Goal: Task Accomplishment & Management: Manage account settings

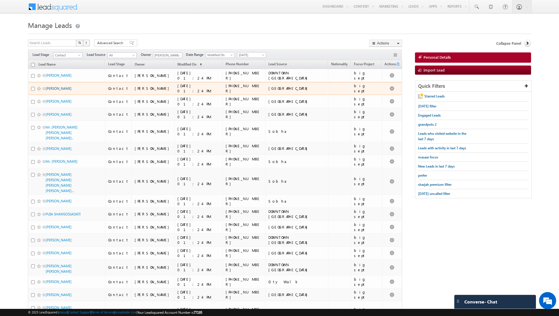
click at [57, 88] on link "NILOUFAR ZAREI" at bounding box center [59, 88] width 26 height 4
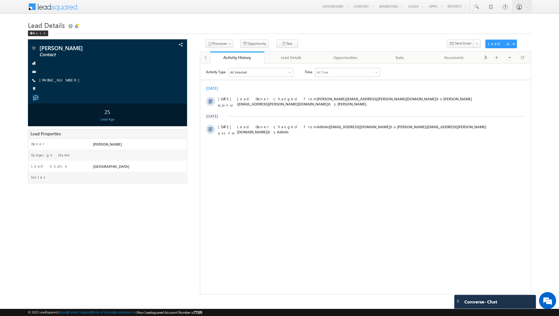
click at [489, 91] on div "Today 13 Sep 01:24 PM Lead Owner changed from Kunal Sehrawat(kunal.sehrawat@ind…" at bounding box center [365, 111] width 331 height 56
click at [34, 30] on h1 "Lead Details" at bounding box center [279, 24] width 503 height 11
click at [34, 34] on div "Back" at bounding box center [38, 34] width 20 height 6
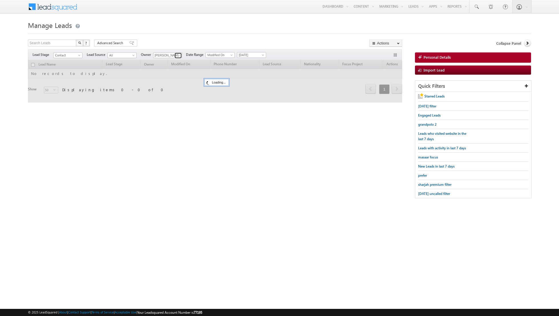
click at [178, 56] on span at bounding box center [179, 55] width 5 height 5
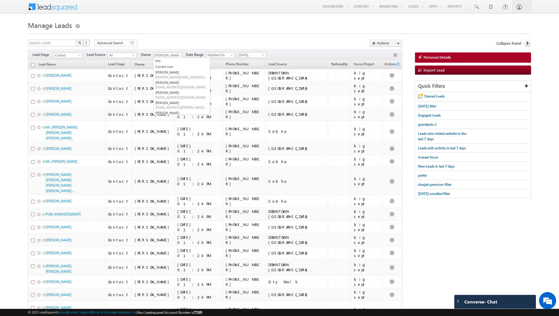
click at [184, 46] on div "Search Leads X ? 5000 results found Advanced Search Advanced Search Advanced se…" at bounding box center [215, 44] width 374 height 8
click at [177, 55] on span at bounding box center [179, 55] width 5 height 5
click at [171, 94] on link "Dinesh Kumar dinesh.kumar@indglobal.ae" at bounding box center [181, 95] width 57 height 11
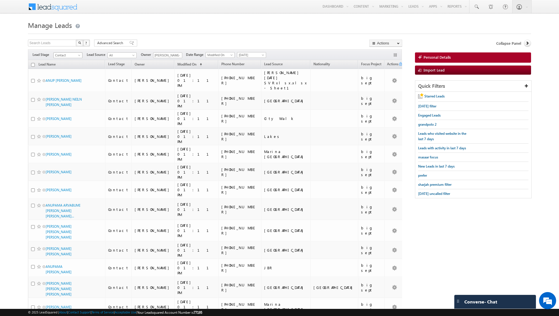
click at [75, 53] on span "Contact" at bounding box center [67, 55] width 27 height 5
click at [64, 78] on link "Qualified" at bounding box center [68, 77] width 29 height 5
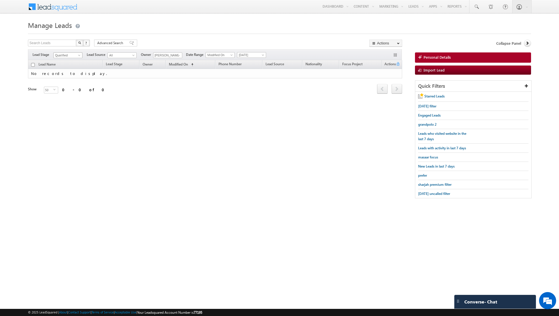
click at [76, 54] on span "Qualified" at bounding box center [67, 55] width 27 height 5
click at [67, 70] on link "Prospect" at bounding box center [68, 72] width 29 height 5
click at [175, 56] on link at bounding box center [178, 56] width 7 height 6
click at [167, 107] on link "Shiva Sisodia shiva.sisodia@indglobal.ae" at bounding box center [181, 109] width 57 height 11
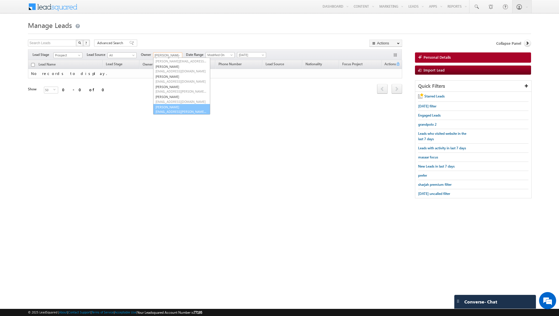
type input "[PERSON_NAME]"
click at [256, 56] on span "[DATE]" at bounding box center [250, 54] width 27 height 5
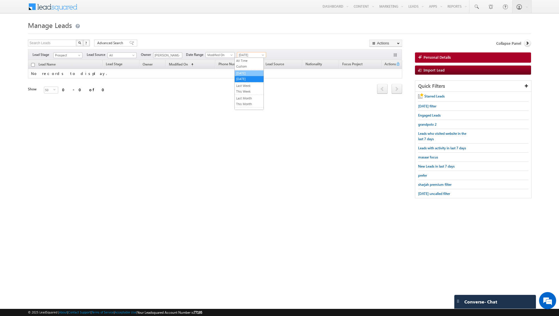
click at [250, 72] on link "[DATE]" at bounding box center [249, 73] width 29 height 5
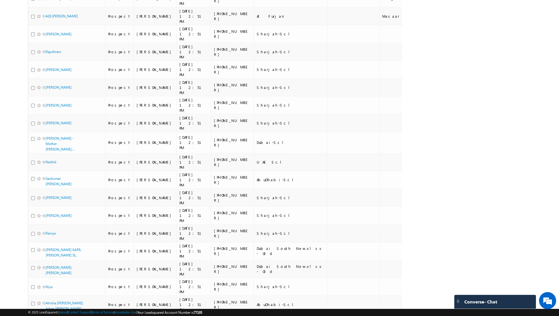
scroll to position [506, 0]
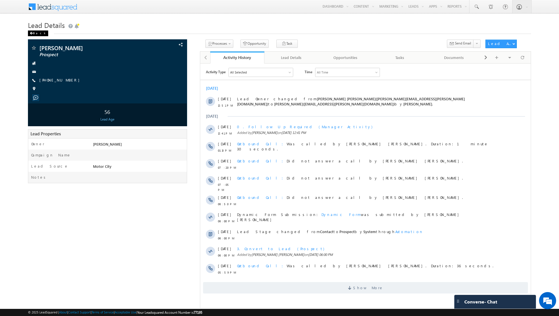
click at [36, 35] on div "Back" at bounding box center [38, 34] width 20 height 6
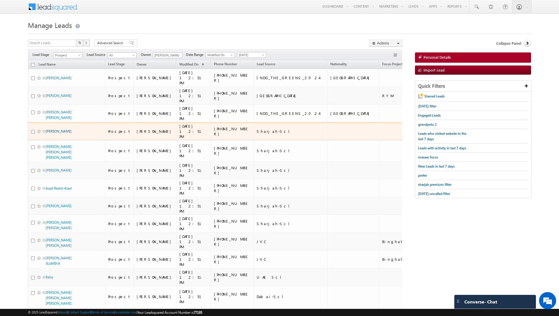
click at [54, 129] on link "[PERSON_NAME]" at bounding box center [59, 131] width 26 height 4
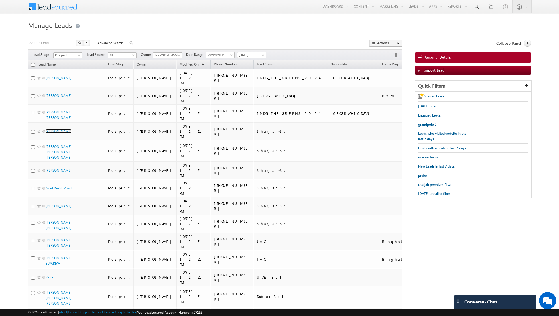
click at [33, 65] on input "checkbox" at bounding box center [33, 65] width 4 height 4
checkbox input "true"
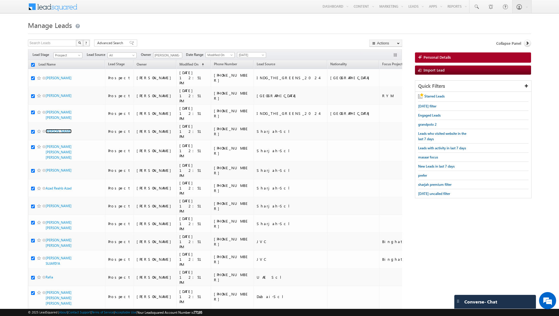
checkbox input "true"
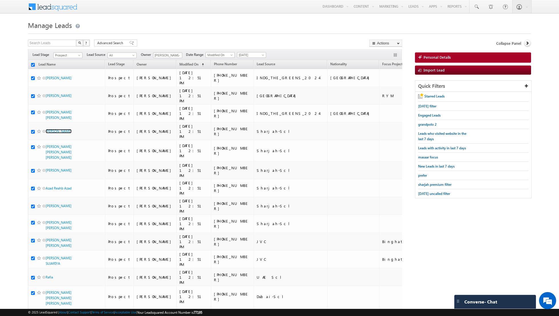
checkbox input "true"
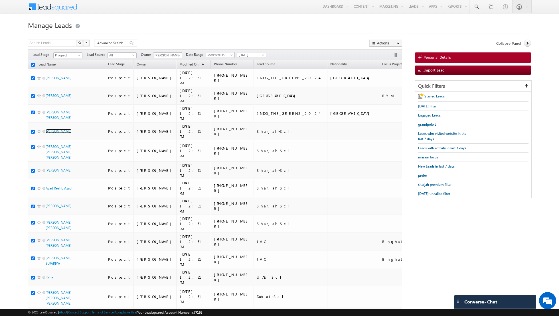
checkbox input "true"
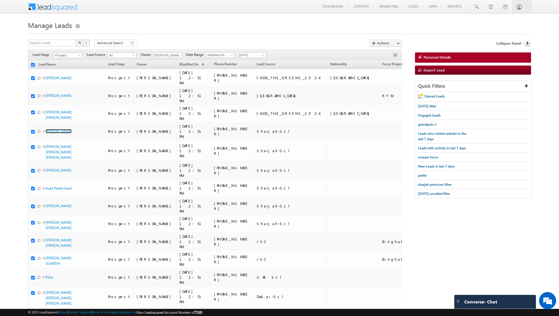
checkbox input "true"
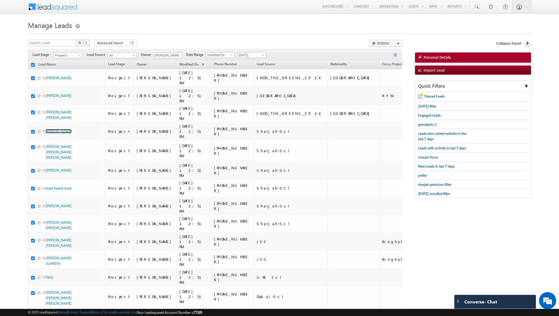
checkbox input "true"
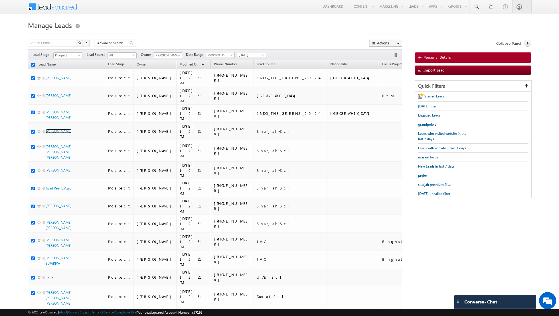
checkbox input "true"
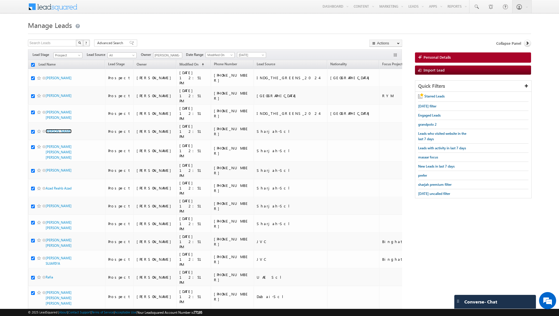
checkbox input "true"
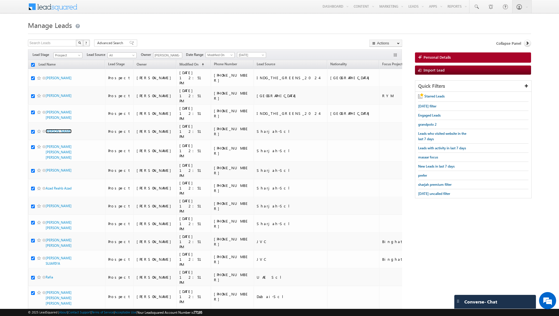
checkbox input "true"
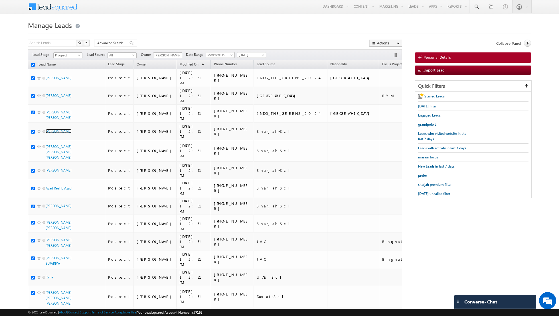
checkbox input "true"
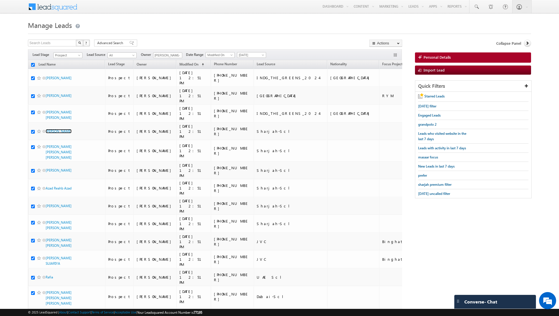
checkbox input "true"
click at [380, 92] on link "Change Owner" at bounding box center [386, 92] width 32 height 7
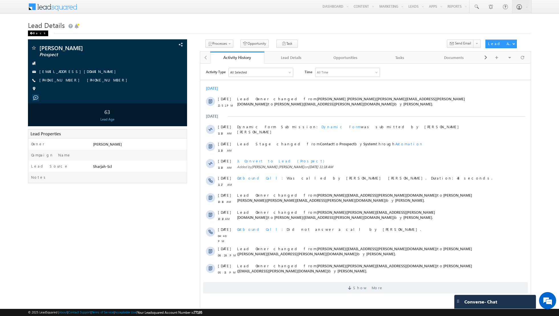
click at [33, 33] on div "Back" at bounding box center [38, 34] width 20 height 6
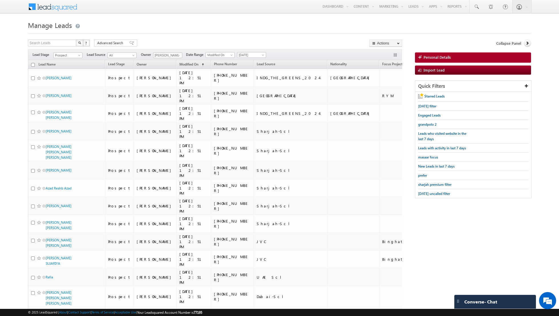
click at [31, 65] on input "checkbox" at bounding box center [33, 65] width 4 height 4
checkbox input "true"
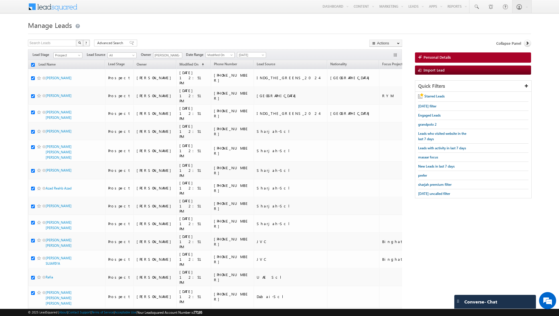
checkbox input "true"
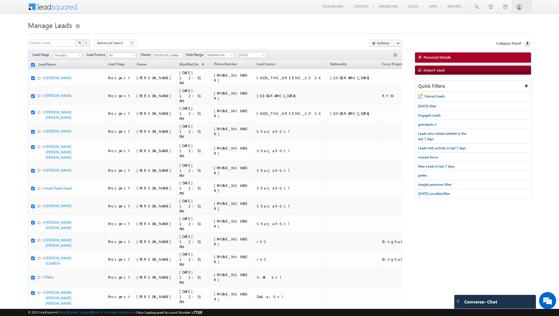
checkbox input "true"
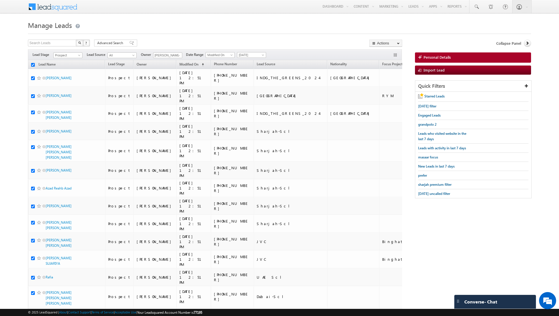
checkbox input "true"
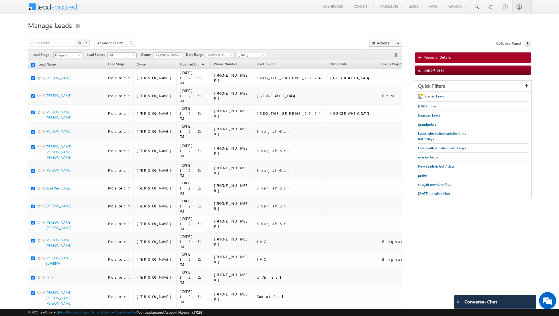
checkbox input "true"
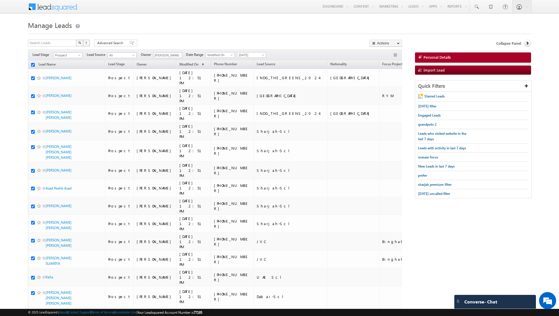
checkbox input "true"
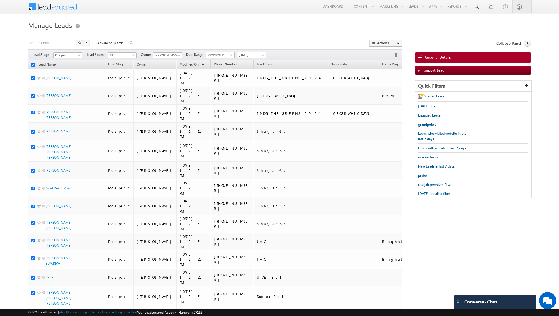
checkbox input "true"
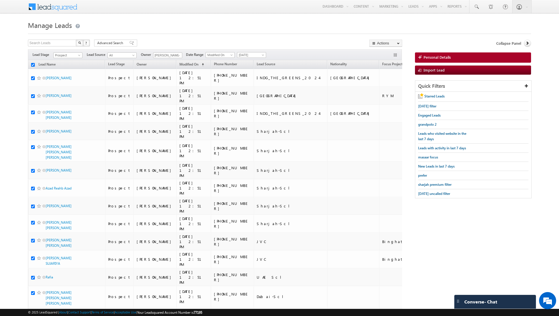
checkbox input "true"
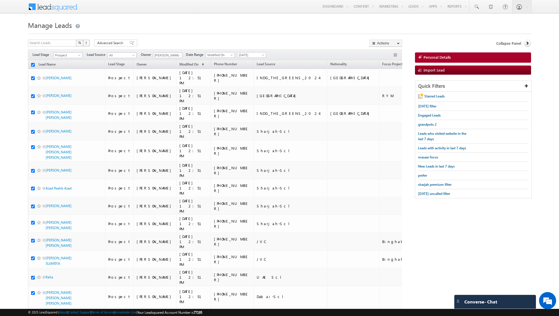
checkbox input "true"
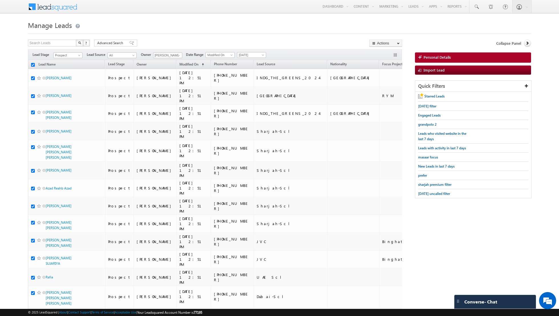
checkbox input "true"
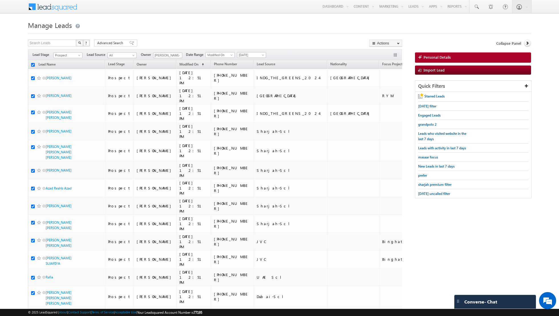
checkbox input "true"
click at [384, 98] on link "Change Stage" at bounding box center [386, 99] width 32 height 7
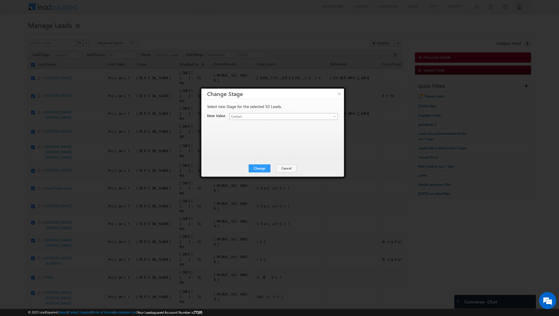
click at [325, 118] on link "Contact" at bounding box center [283, 116] width 108 height 7
click at [261, 168] on button "Change" at bounding box center [260, 169] width 22 height 8
click at [269, 167] on button "Close" at bounding box center [273, 169] width 18 height 8
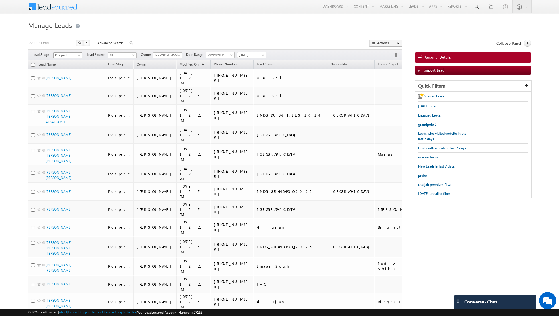
click at [76, 56] on span "Prospect" at bounding box center [67, 55] width 27 height 5
click at [69, 79] on link "Qualified" at bounding box center [68, 77] width 29 height 5
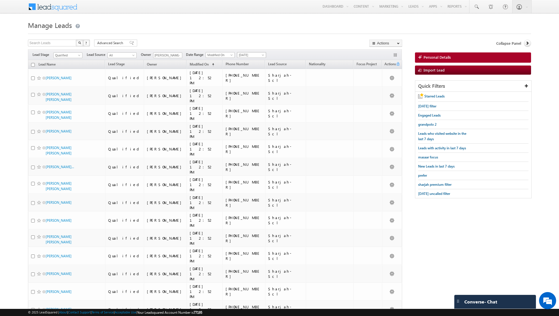
click at [254, 53] on span "[DATE]" at bounding box center [250, 54] width 27 height 5
click at [247, 80] on link "[DATE]" at bounding box center [249, 78] width 29 height 5
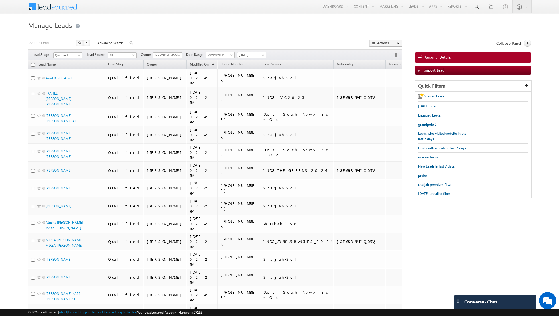
click at [33, 64] on input "checkbox" at bounding box center [33, 65] width 4 height 4
checkbox input "true"
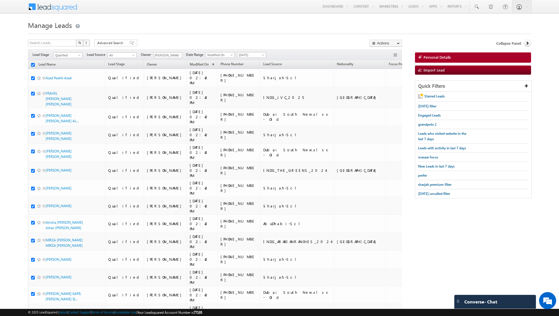
checkbox input "true"
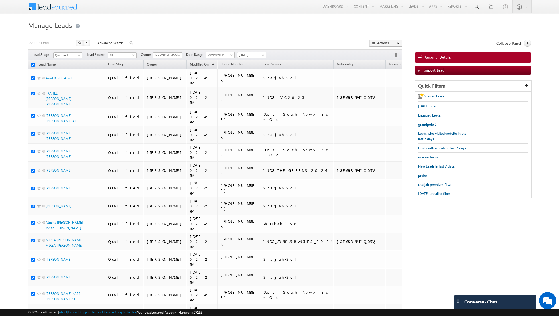
checkbox input "true"
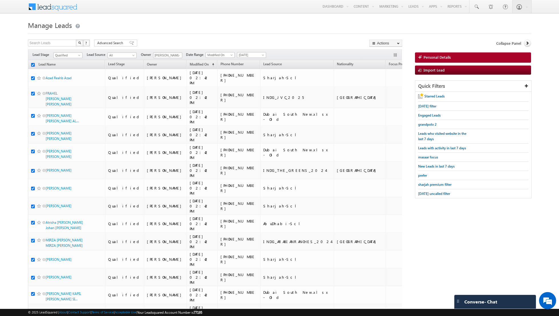
checkbox input "true"
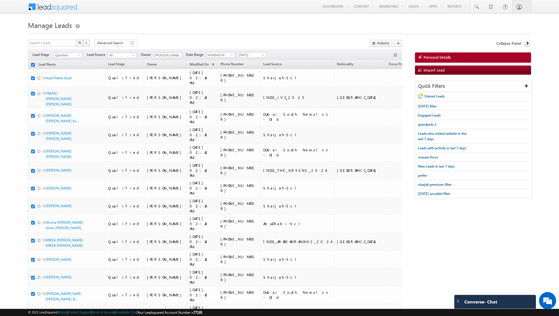
checkbox input "true"
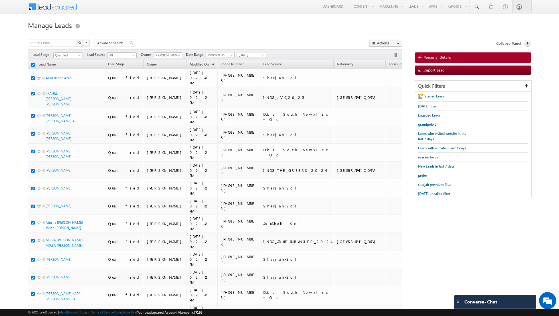
checkbox input "true"
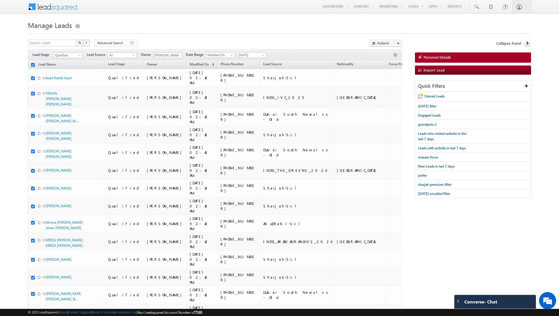
checkbox input "true"
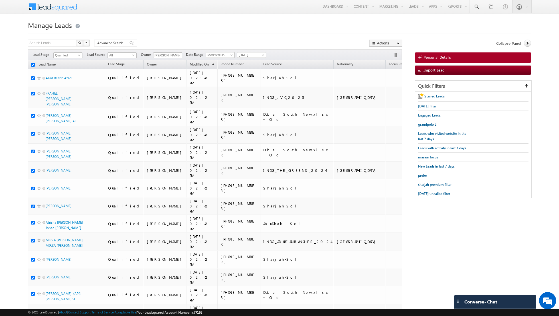
checkbox input "true"
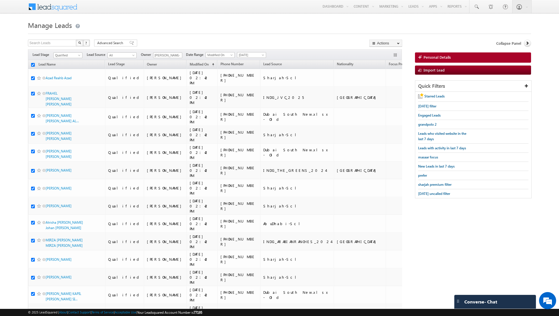
checkbox input "true"
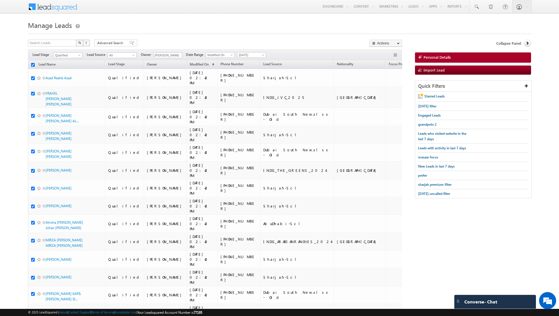
checkbox input "true"
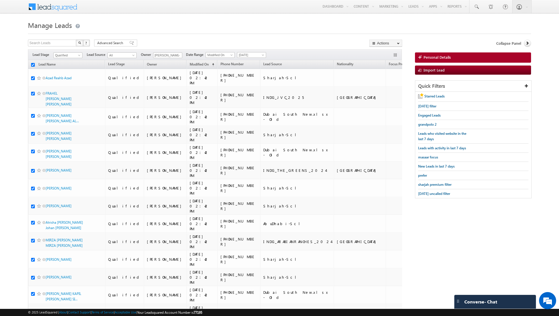
checkbox input "true"
click at [381, 93] on link "Change Owner" at bounding box center [386, 92] width 32 height 7
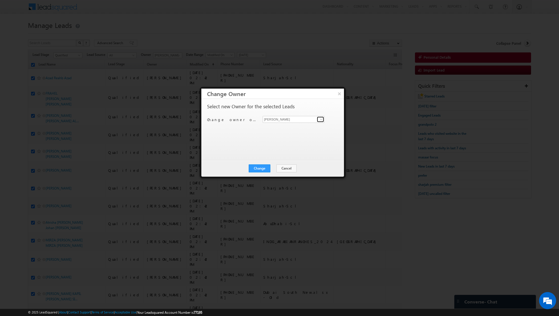
click at [320, 119] on span at bounding box center [321, 119] width 5 height 5
click at [306, 126] on link "Dinesh Kumar dinesh.kumar@indglobal.ae" at bounding box center [294, 128] width 62 height 11
type input "Dinesh Kumar"
click at [260, 167] on button "Change" at bounding box center [260, 169] width 22 height 8
click at [278, 169] on button "Close" at bounding box center [273, 169] width 18 height 8
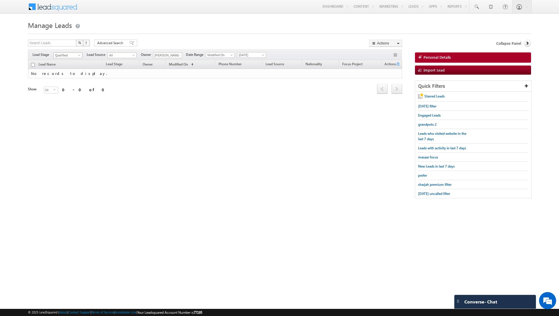
click at [79, 56] on span at bounding box center [80, 56] width 5 height 5
click at [67, 71] on link "Prospect" at bounding box center [68, 72] width 29 height 5
click at [256, 56] on span "[DATE]" at bounding box center [250, 54] width 27 height 5
click at [249, 74] on link "[DATE]" at bounding box center [249, 73] width 29 height 5
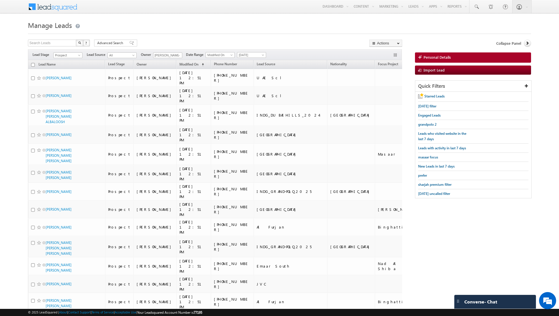
click at [33, 64] on input "checkbox" at bounding box center [33, 65] width 4 height 4
checkbox input "true"
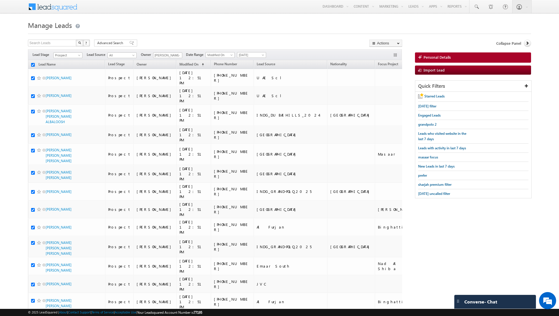
checkbox input "true"
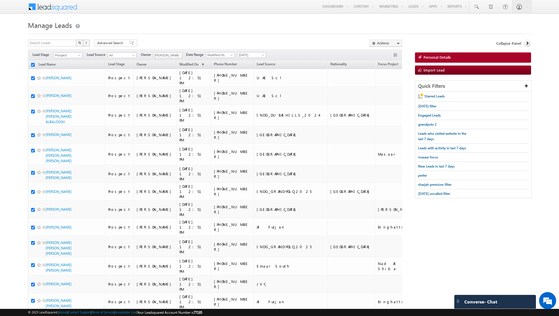
checkbox input "true"
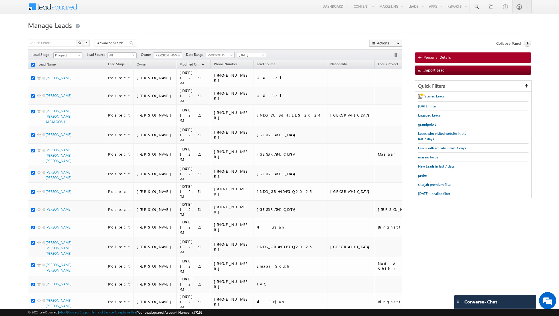
checkbox input "true"
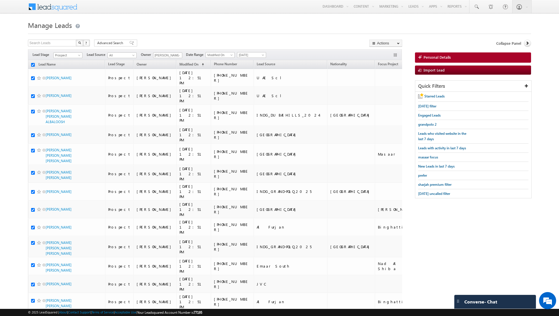
checkbox input "true"
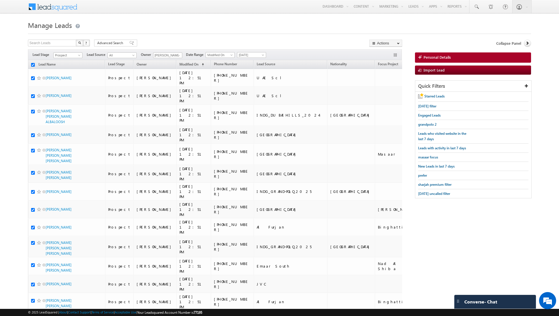
checkbox input "true"
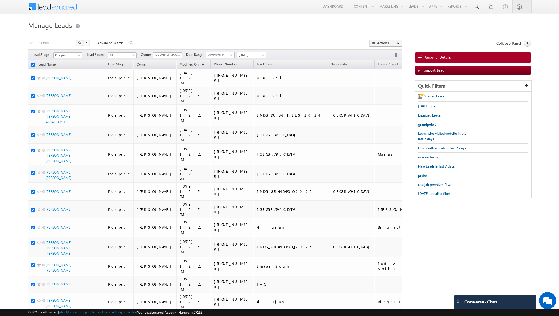
checkbox input "true"
click at [383, 97] on link "Change Stage" at bounding box center [386, 99] width 32 height 7
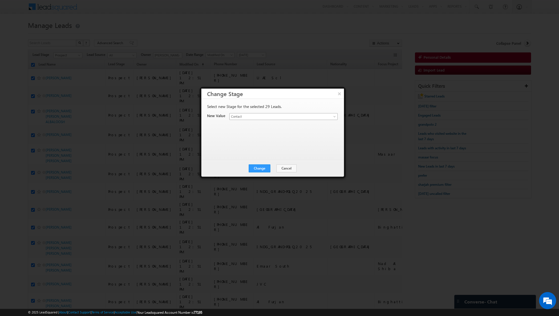
click at [334, 114] on link "Contact" at bounding box center [283, 116] width 108 height 7
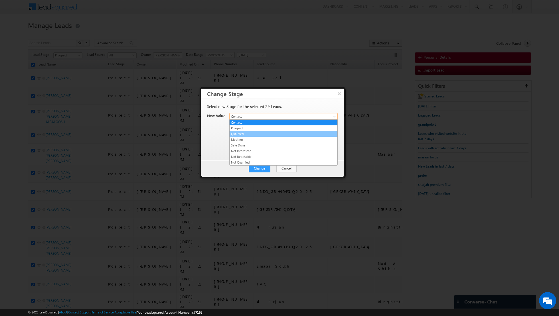
click at [268, 134] on link "Qualified" at bounding box center [284, 134] width 108 height 5
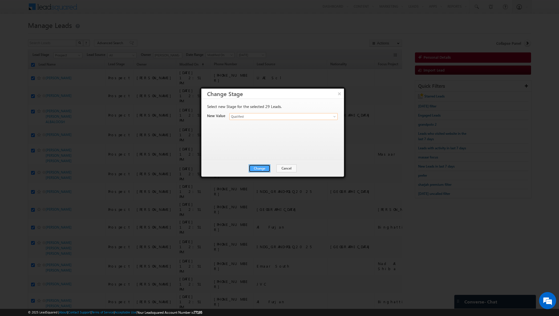
click at [260, 167] on button "Change" at bounding box center [260, 169] width 22 height 8
click at [273, 165] on button "Close" at bounding box center [273, 169] width 18 height 8
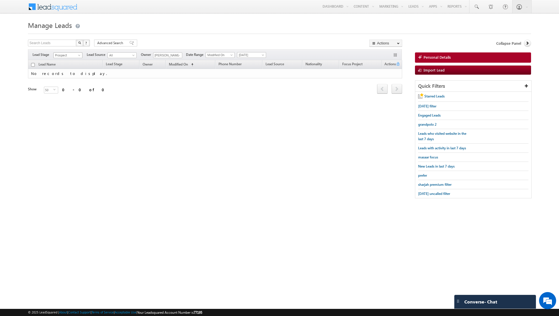
click at [76, 55] on span "Prospect" at bounding box center [67, 55] width 27 height 5
click at [68, 76] on link "Qualified" at bounding box center [68, 77] width 29 height 5
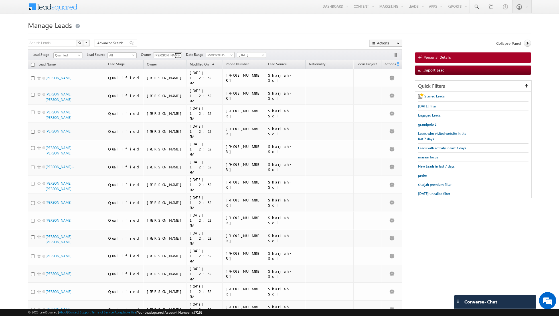
click at [177, 56] on span at bounding box center [179, 55] width 5 height 5
click at [251, 53] on span "[DATE]" at bounding box center [250, 54] width 27 height 5
click at [244, 78] on link "[DATE]" at bounding box center [249, 78] width 29 height 5
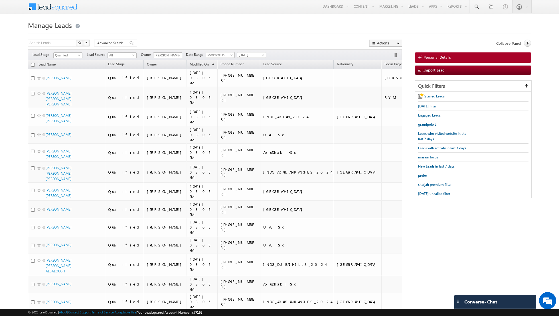
click at [33, 64] on input "checkbox" at bounding box center [33, 65] width 4 height 4
checkbox input "true"
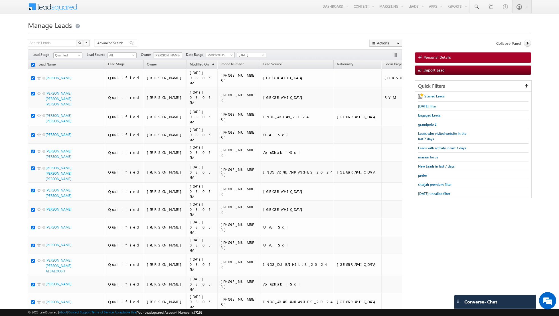
checkbox input "true"
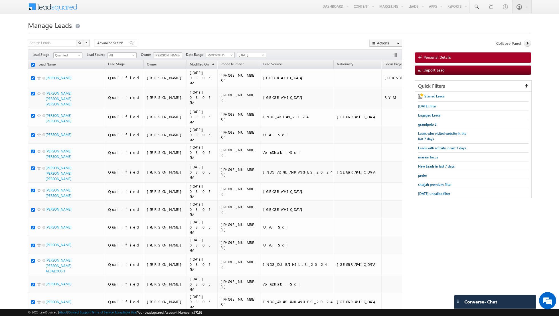
checkbox input "true"
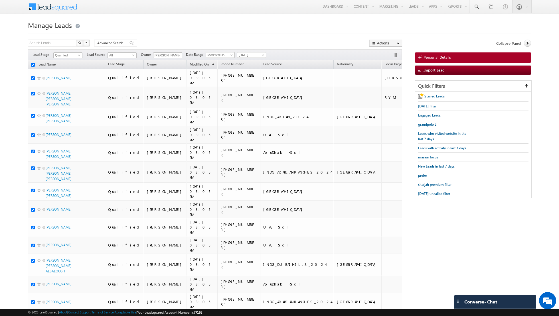
checkbox input "true"
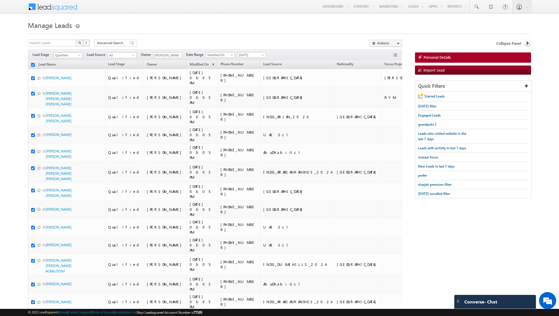
checkbox input "true"
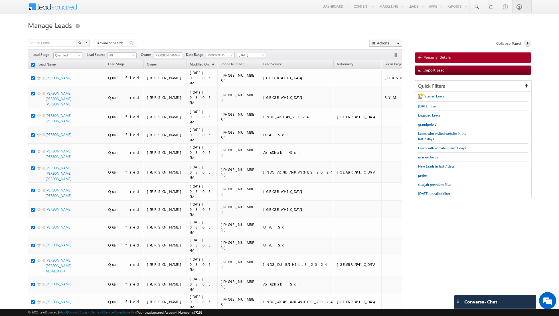
checkbox input "true"
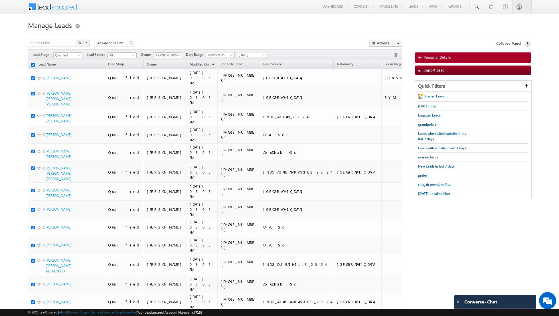
checkbox input "true"
click at [380, 90] on link "Change Owner" at bounding box center [386, 92] width 32 height 7
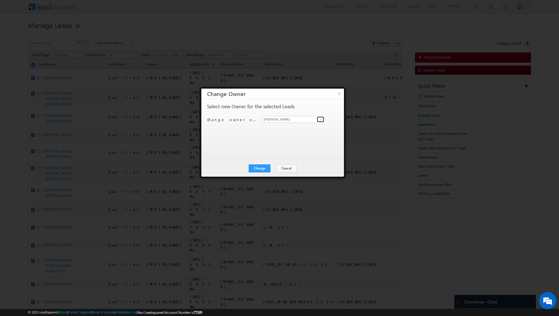
click at [323, 118] on span at bounding box center [321, 119] width 5 height 5
click at [292, 146] on link "Dinesh Kumar dinesh.kumar@indglobal.ae" at bounding box center [294, 148] width 62 height 11
type input "Dinesh Kumar"
click at [262, 166] on button "Change" at bounding box center [260, 169] width 22 height 8
click at [272, 168] on button "Close" at bounding box center [273, 169] width 18 height 8
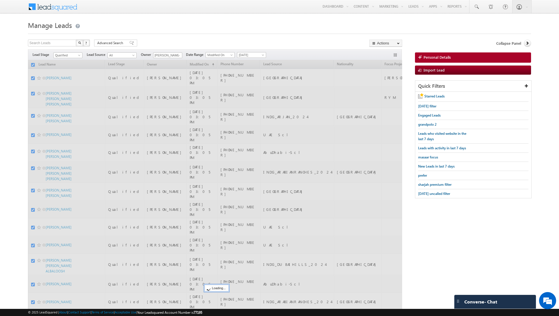
checkbox input "false"
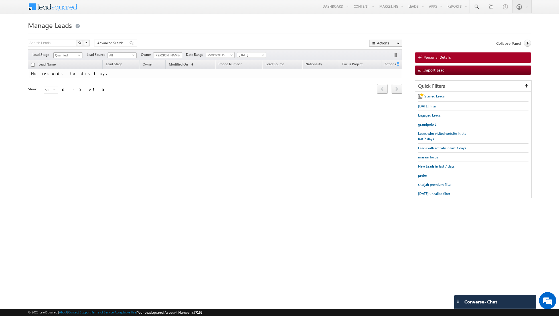
click at [78, 56] on span at bounding box center [80, 56] width 5 height 5
click at [68, 67] on link "Contact" at bounding box center [68, 66] width 29 height 5
